Goal: Task Accomplishment & Management: Use online tool/utility

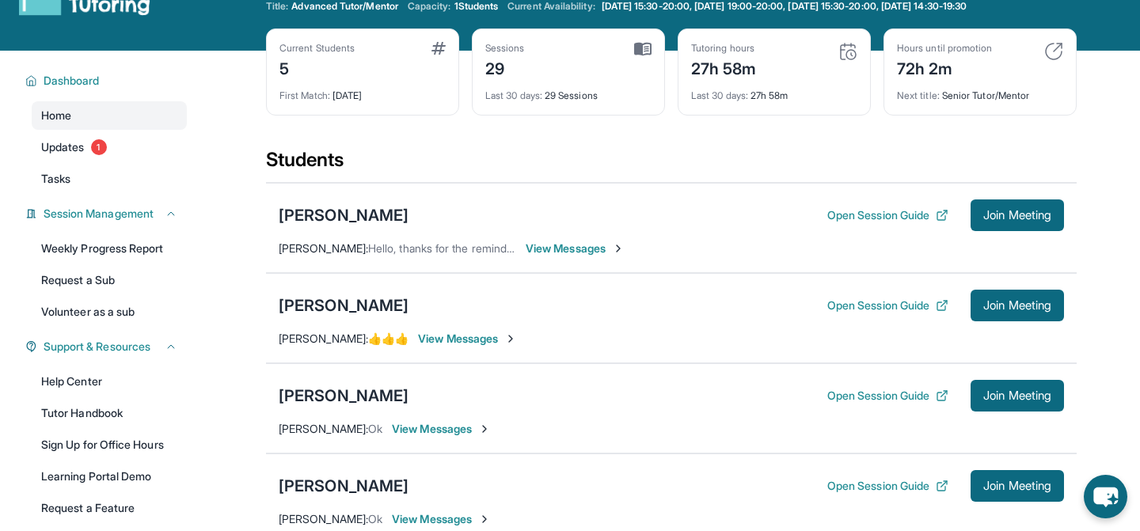
scroll to position [54, 0]
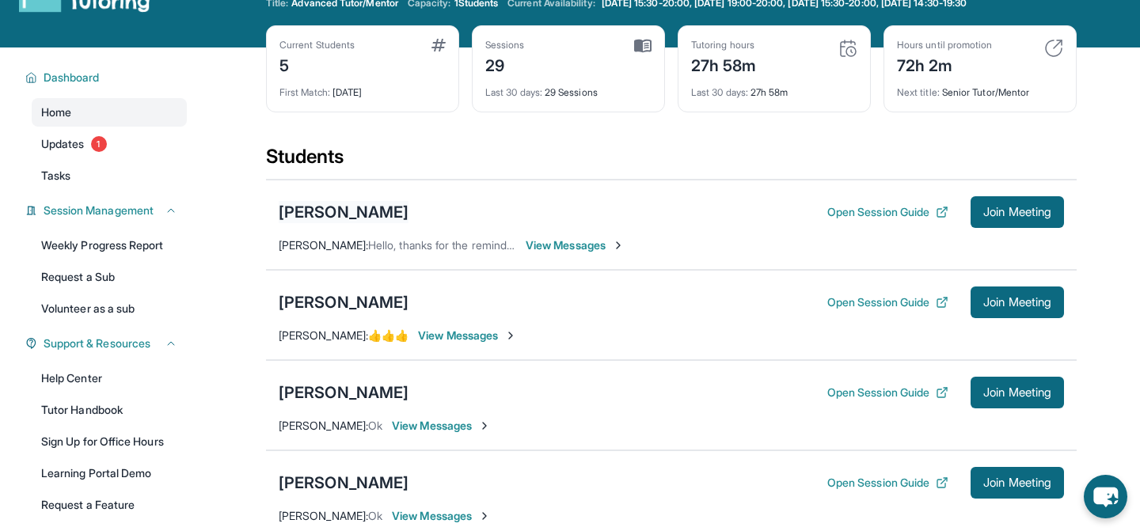
click at [308, 211] on div "[PERSON_NAME]" at bounding box center [344, 212] width 130 height 22
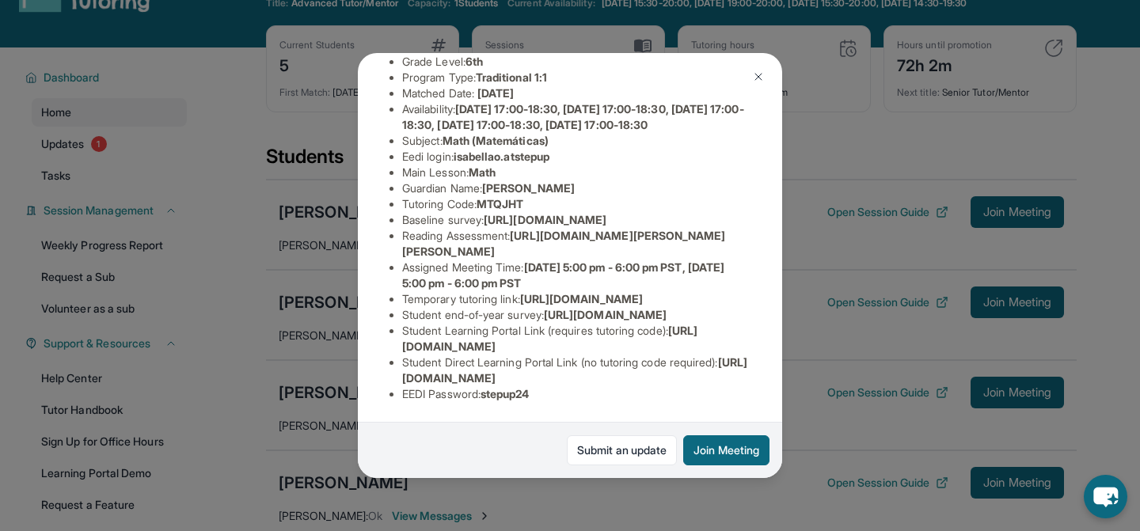
scroll to position [458, 0]
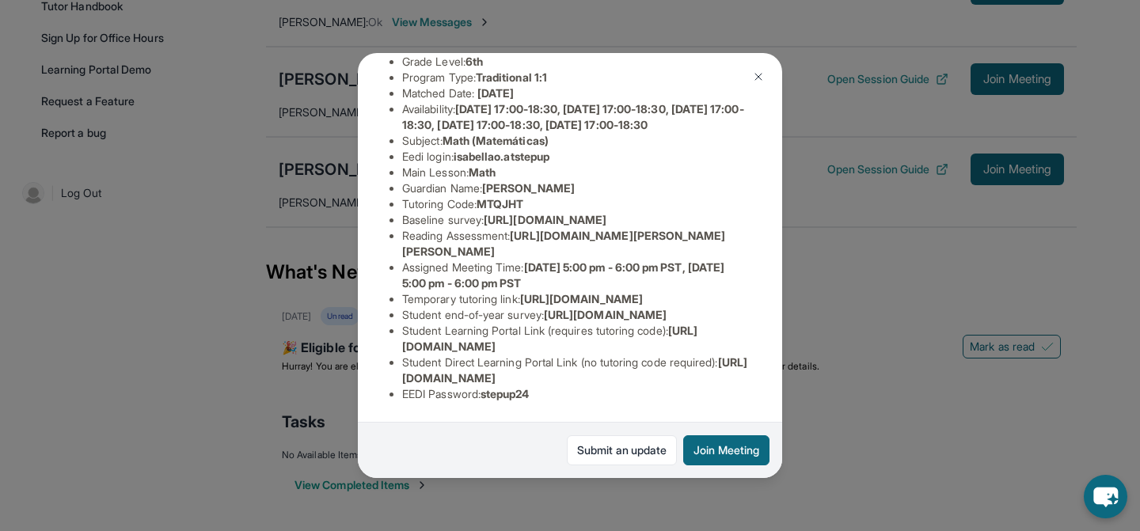
click at [489, 398] on span "stepup24" at bounding box center [505, 393] width 49 height 13
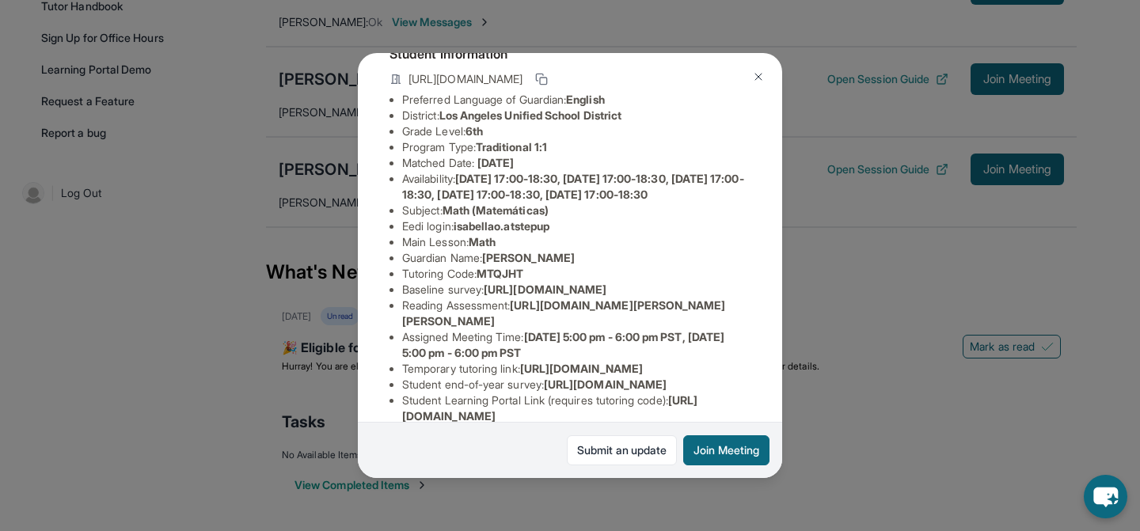
scroll to position [99, 0]
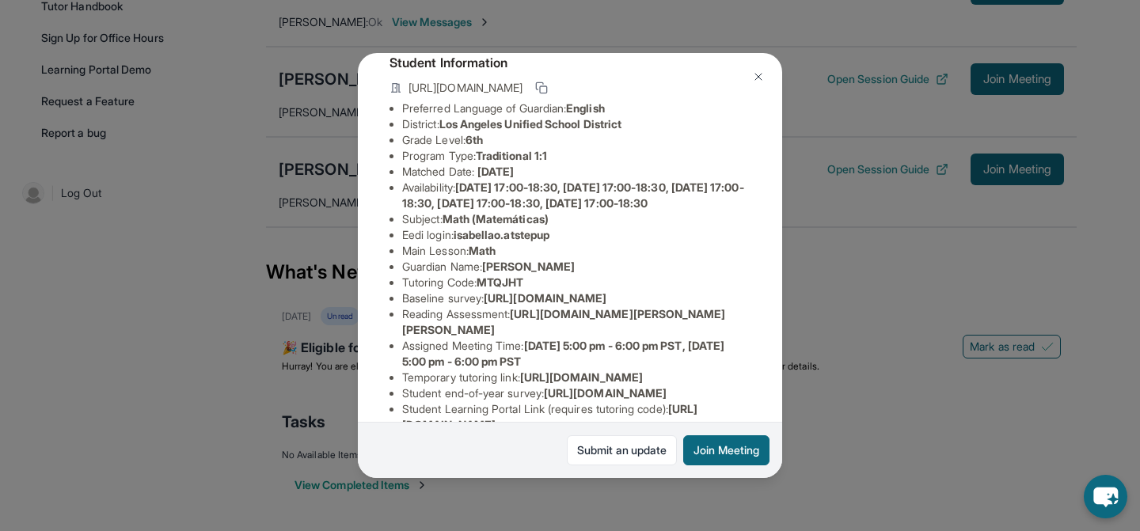
click at [430, 243] on li "Eedi login : [PERSON_NAME].atstepup" at bounding box center [576, 235] width 348 height 16
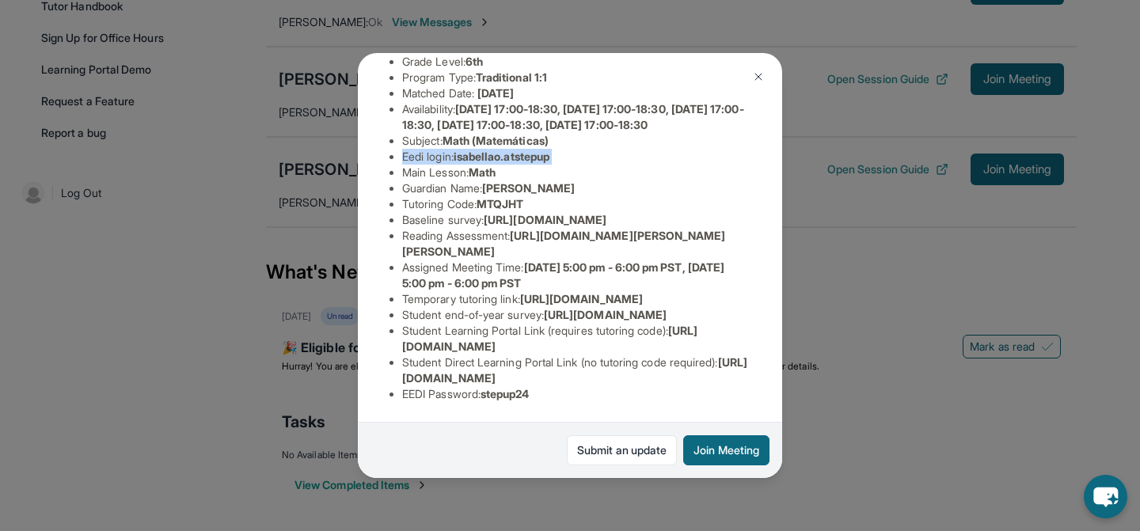
scroll to position [352, 0]
click at [793, 367] on div "[PERSON_NAME] Guardian: [PERSON_NAME] Student Information [URL][DOMAIN_NAME] Pr…" at bounding box center [570, 265] width 1140 height 531
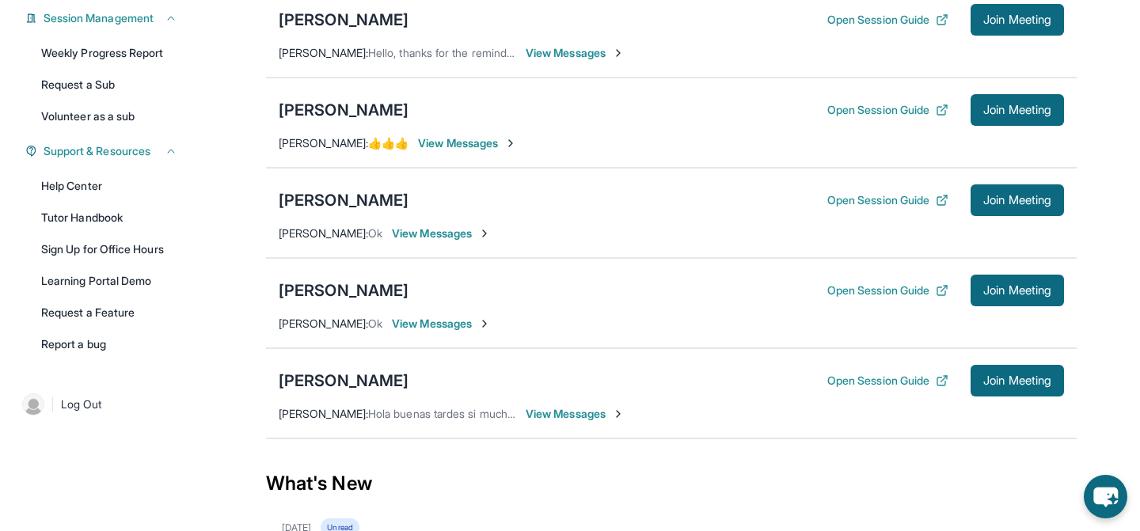
scroll to position [62, 0]
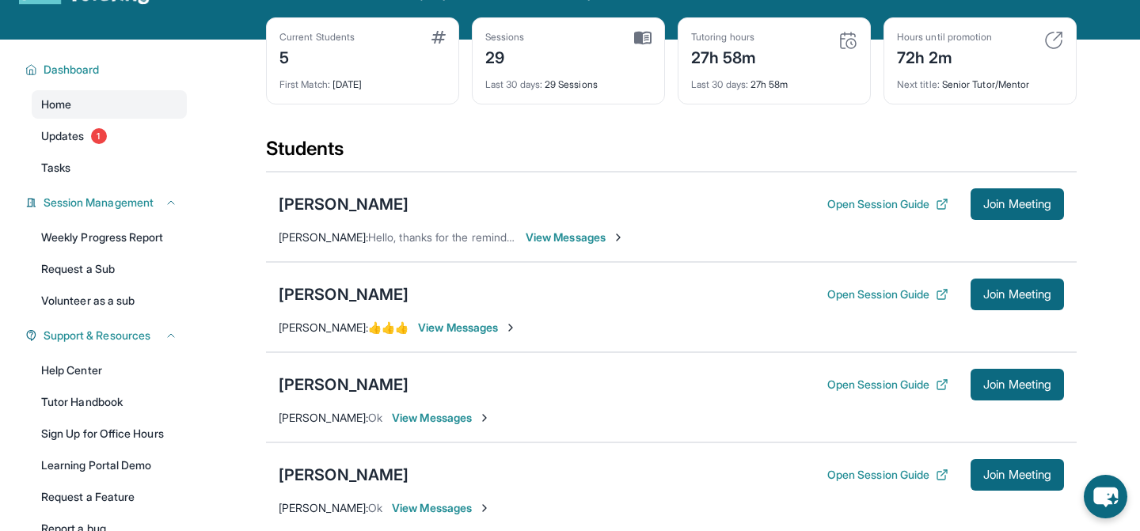
click at [568, 238] on span "View Messages" at bounding box center [575, 238] width 99 height 16
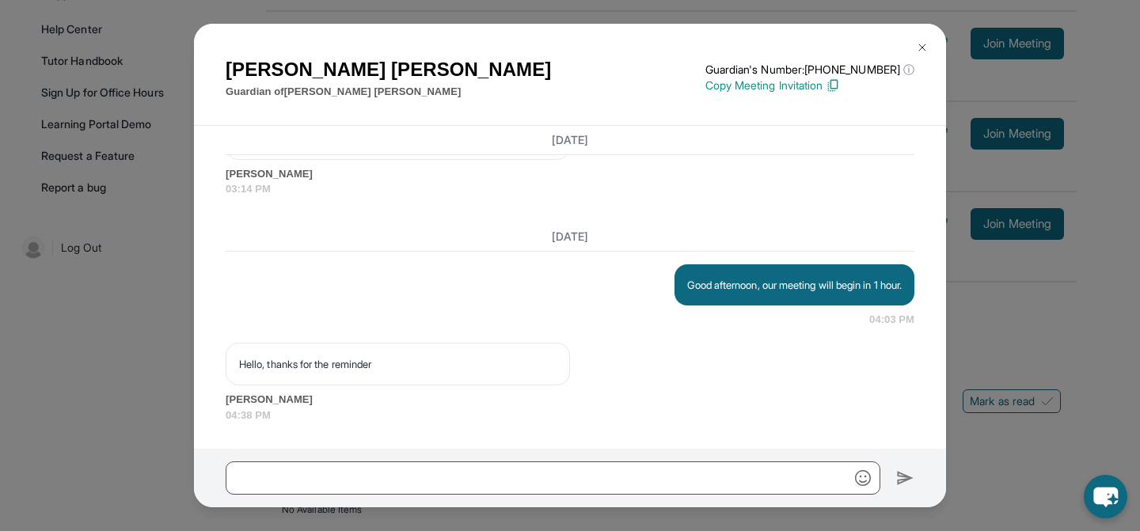
scroll to position [7547, 0]
click at [717, 286] on p "Good afternoon, our meeting will begin in 1 hour." at bounding box center [794, 285] width 215 height 16
click at [1003, 467] on div "[PERSON_NAME] Guardian of [PERSON_NAME] Guardian's Number: [PHONE_NUMBER] ⓘ Thi…" at bounding box center [570, 265] width 1140 height 531
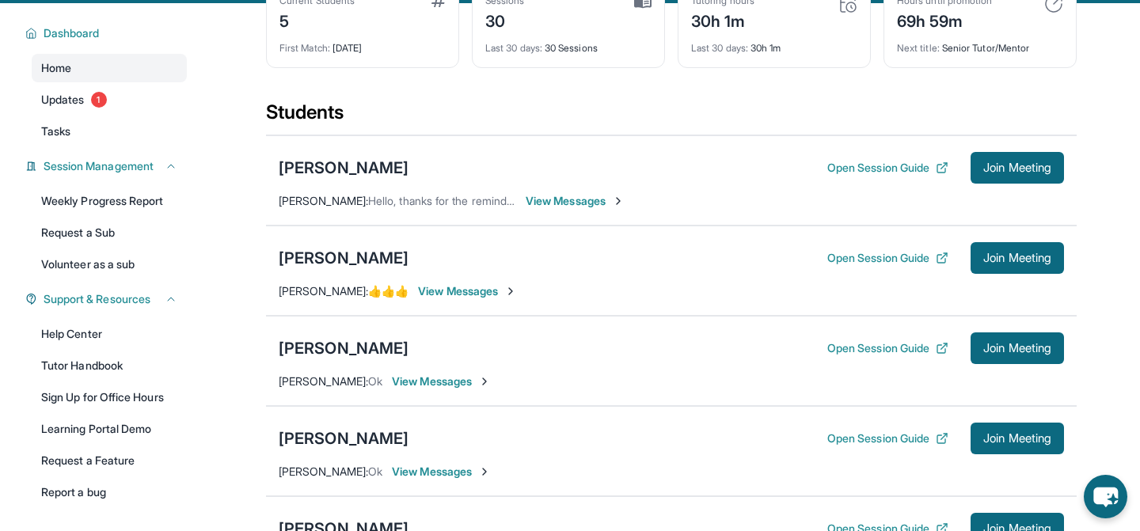
scroll to position [0, 0]
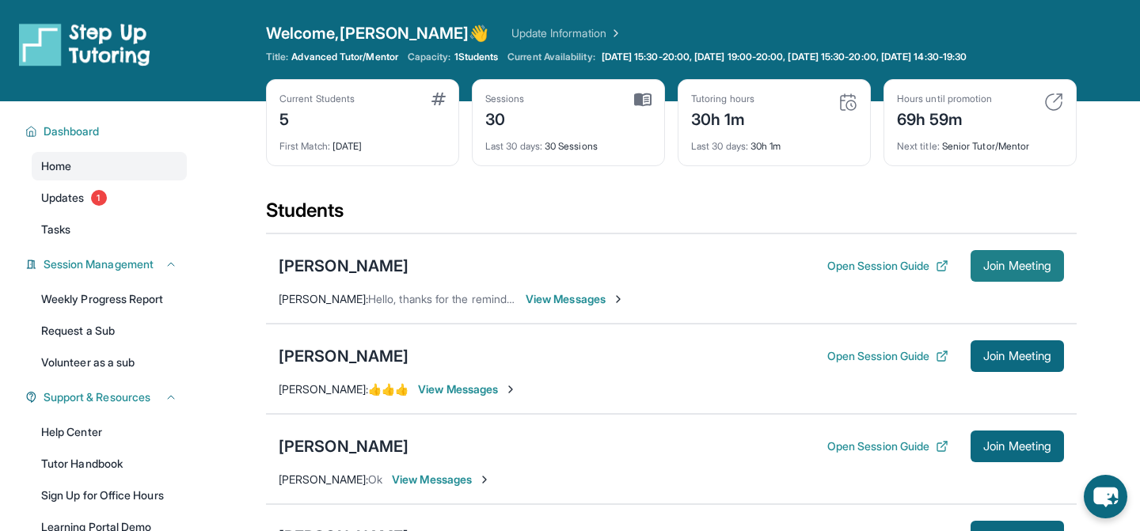
click at [999, 264] on span "Join Meeting" at bounding box center [1018, 266] width 68 height 10
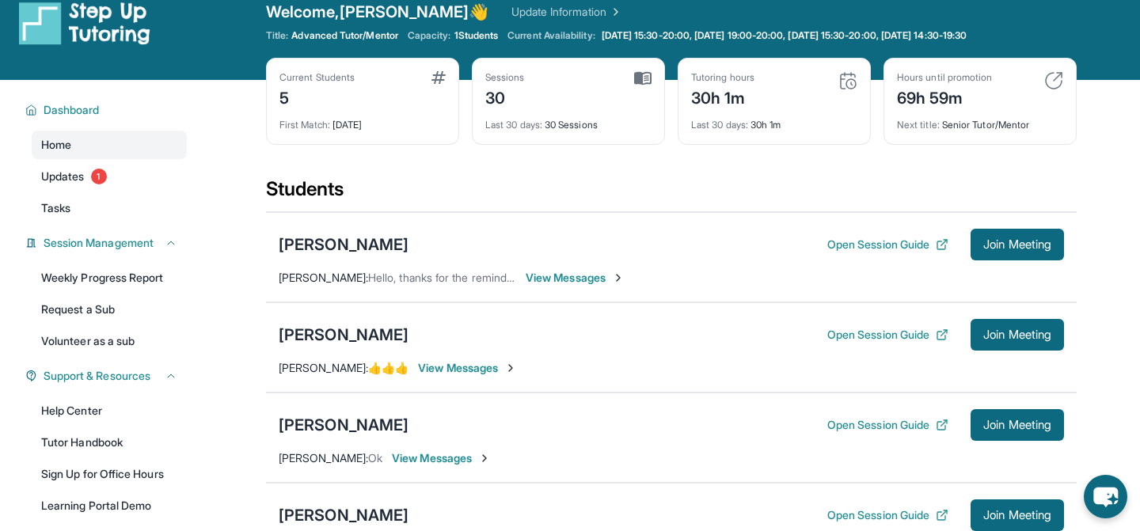
scroll to position [26, 0]
